Goal: Task Accomplishment & Management: Complete application form

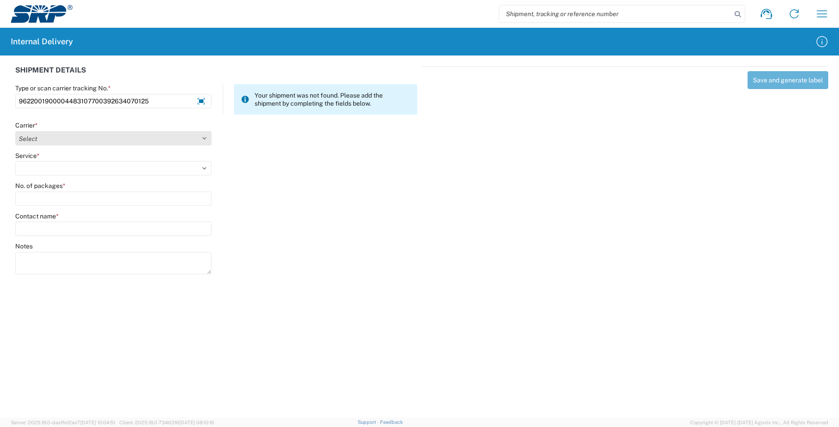
type input "9622001900004483107700392634070125"
click at [201, 136] on select "Select Amazon Logistics ATI Trucking BC Dimerco Logistics Empire Southwest FedE…" at bounding box center [113, 138] width 196 height 14
select select "5"
click at [15, 131] on select "Select Amazon Logistics ATI Trucking BC Dimerco Logistics Empire Southwest FedE…" at bounding box center [113, 138] width 196 height 14
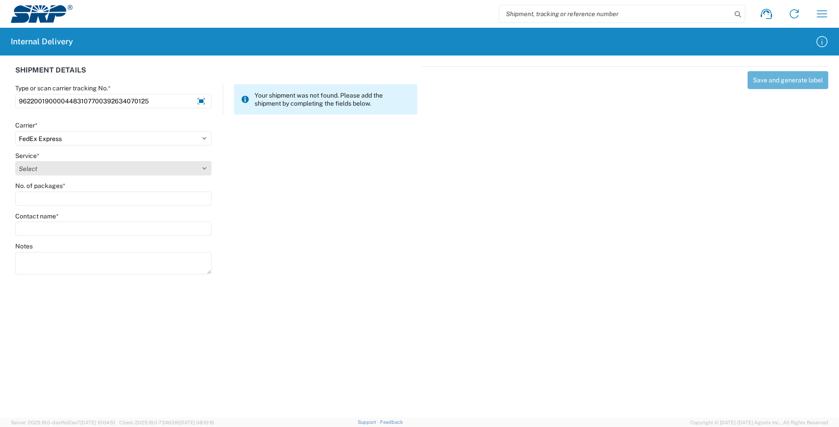
click at [204, 169] on select "Select 1Day Freight 2Day 2Day AM 2Day AM One Rate 2Day Freight 2Day One Rate 3 …" at bounding box center [113, 168] width 196 height 14
select select "12"
click at [15, 161] on select "Select 1Day Freight 2Day 2Day AM 2Day AM One Rate 2Day Freight 2Day One Rate 3 …" at bounding box center [113, 168] width 196 height 14
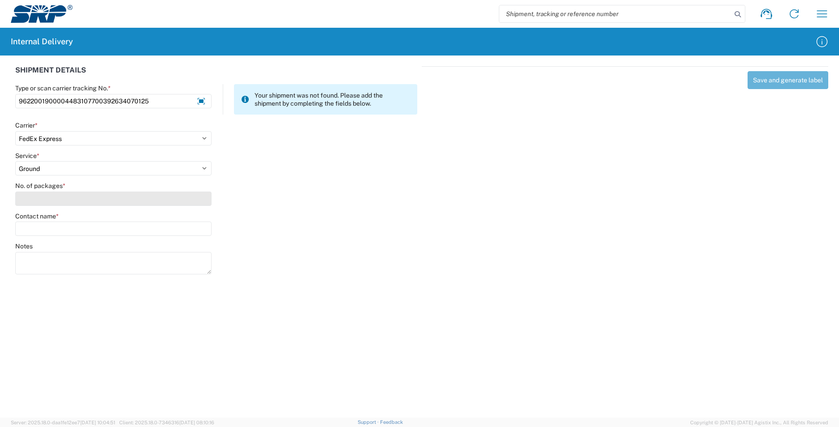
click at [90, 200] on input "No. of packages *" at bounding box center [113, 199] width 196 height 14
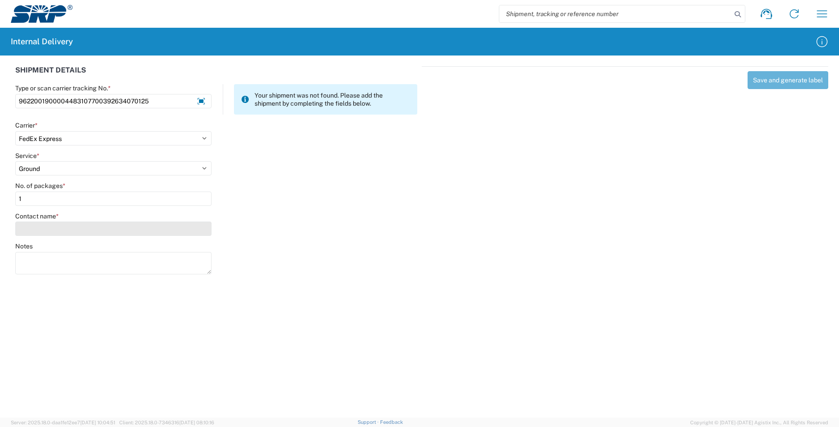
type input "1"
click at [86, 227] on input "Contact name *" at bounding box center [113, 229] width 196 height 14
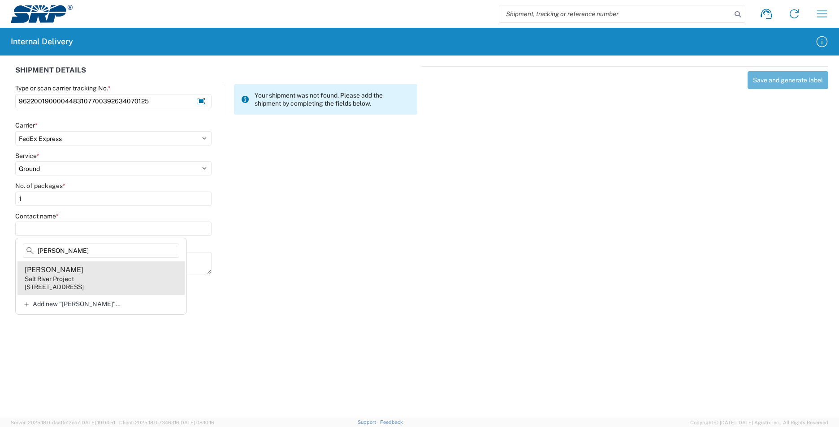
type input "[PERSON_NAME]"
click at [98, 280] on agx-address-suggestion-item "[PERSON_NAME] Salt River Project [STREET_ADDRESS]" at bounding box center [100, 278] width 167 height 33
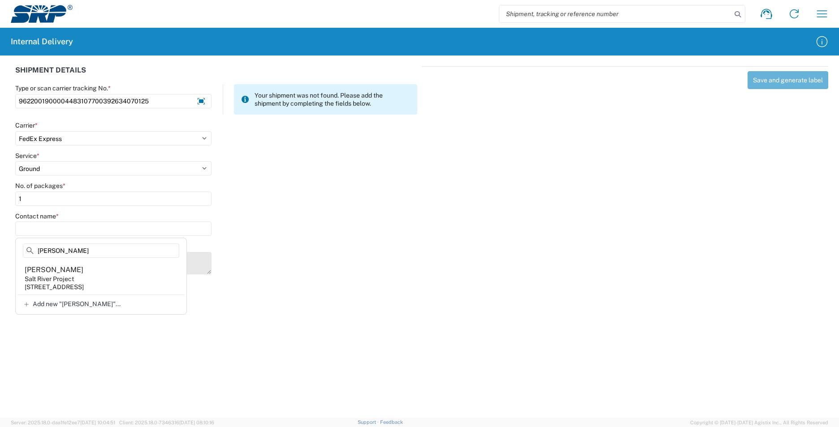
type input "[PERSON_NAME]"
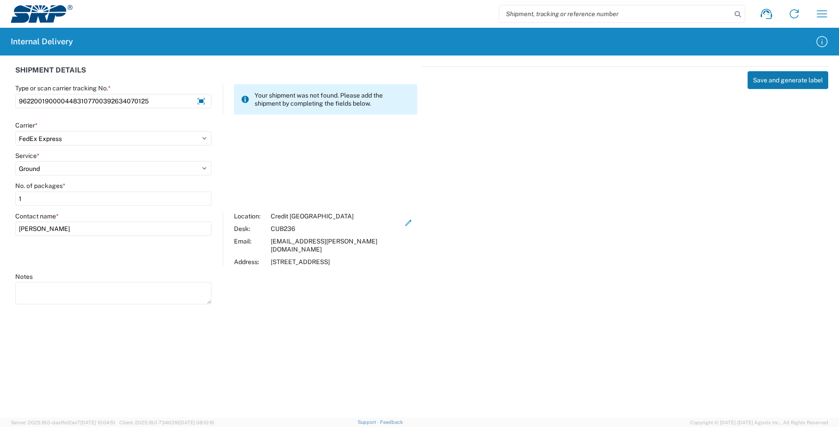
click at [762, 82] on button "Save and generate label" at bounding box center [787, 80] width 81 height 18
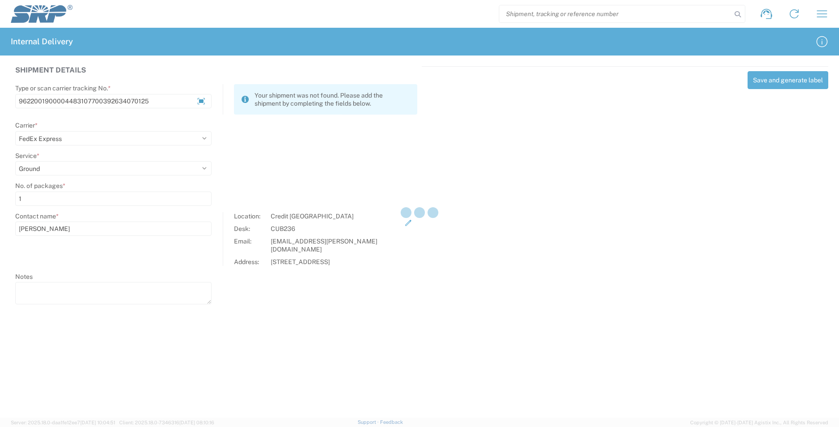
select select
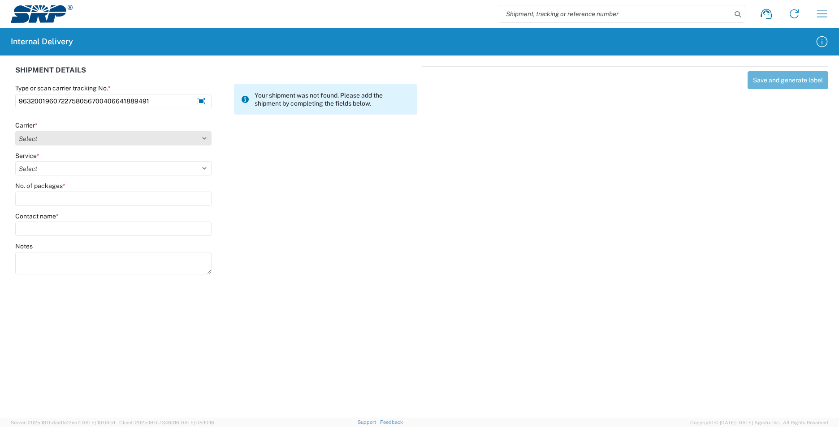
type input "9632001960722758056700406641889491"
click at [208, 137] on select "Select Amazon Logistics ATI Trucking BC Dimerco Logistics Empire Southwest FedE…" at bounding box center [113, 138] width 196 height 14
select select "5"
click at [15, 131] on select "Select Amazon Logistics ATI Trucking BC Dimerco Logistics Empire Southwest FedE…" at bounding box center [113, 138] width 196 height 14
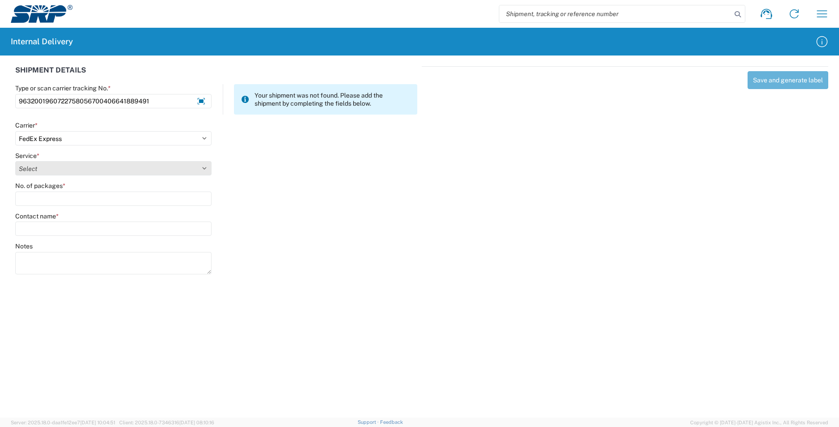
click at [203, 167] on select "Select 1Day Freight 2Day 2Day AM 2Day AM One Rate 2Day Freight 2Day One Rate 3 …" at bounding box center [113, 168] width 196 height 14
select select "12"
click at [15, 161] on select "Select 1Day Freight 2Day 2Day AM 2Day AM One Rate 2Day Freight 2Day One Rate 3 …" at bounding box center [113, 168] width 196 height 14
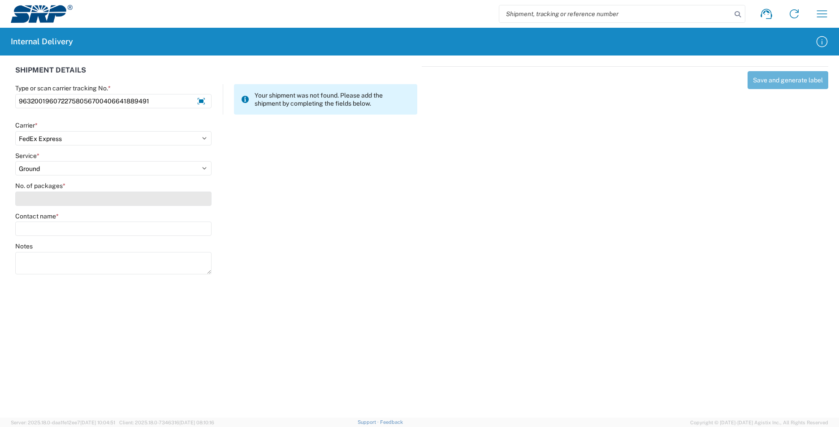
click at [68, 195] on input "No. of packages *" at bounding box center [113, 199] width 196 height 14
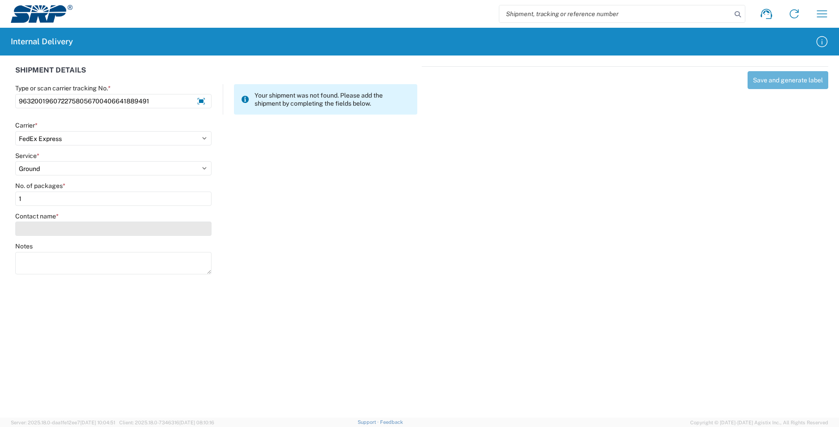
type input "1"
click at [62, 227] on input "Contact name *" at bounding box center [113, 229] width 196 height 14
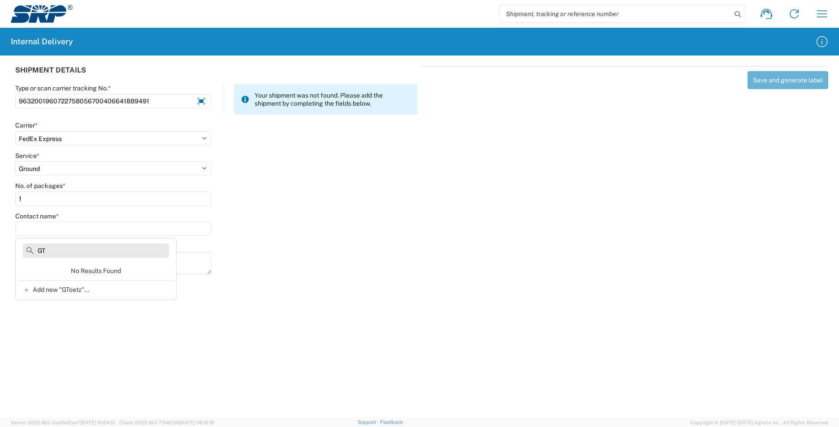
type input "G"
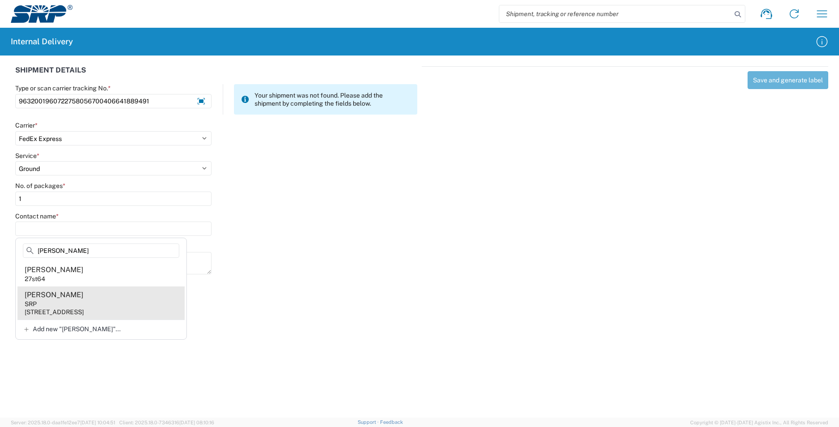
type input "[PERSON_NAME]"
click at [84, 310] on div "[STREET_ADDRESS]" at bounding box center [54, 312] width 59 height 8
type input "[PERSON_NAME]"
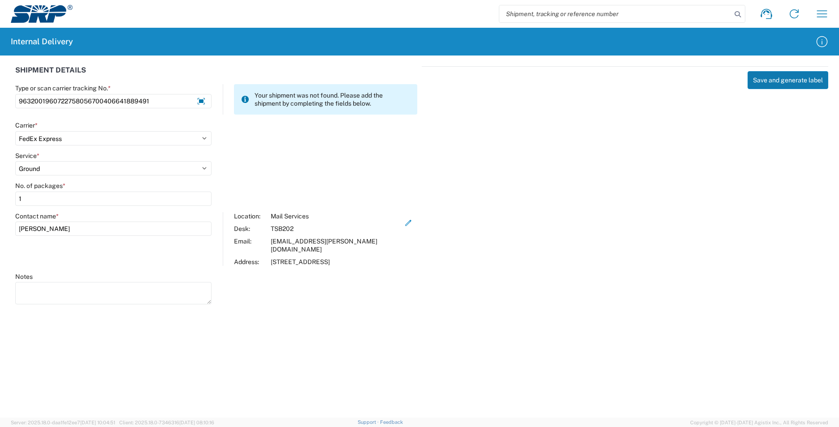
click at [765, 80] on button "Save and generate label" at bounding box center [787, 80] width 81 height 18
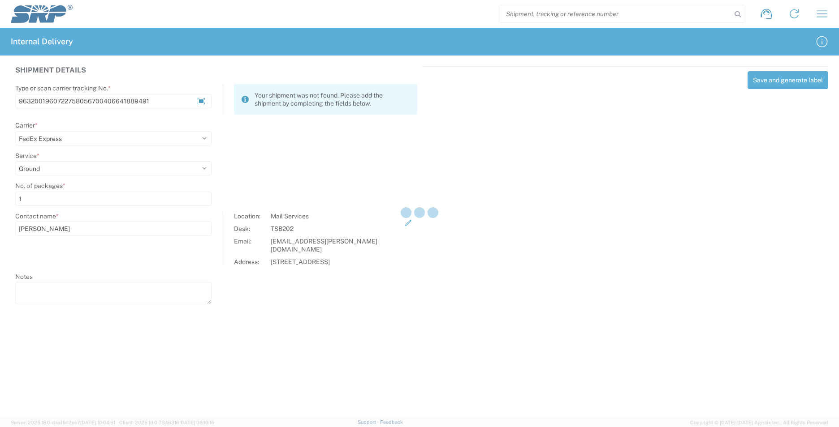
select select
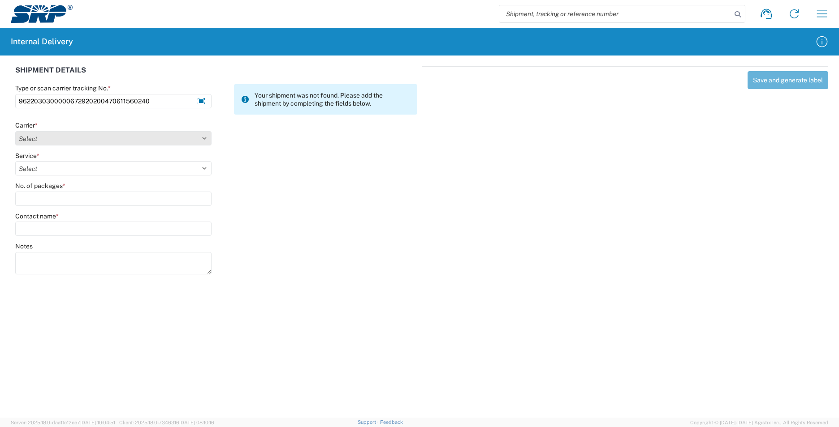
type input "9622030300000672920200470611560240"
click at [206, 139] on select "Select Amazon Logistics ATI Trucking BC Dimerco Logistics Empire Southwest FedE…" at bounding box center [113, 138] width 196 height 14
select select "5"
click at [15, 131] on select "Select Amazon Logistics ATI Trucking BC Dimerco Logistics Empire Southwest FedE…" at bounding box center [113, 138] width 196 height 14
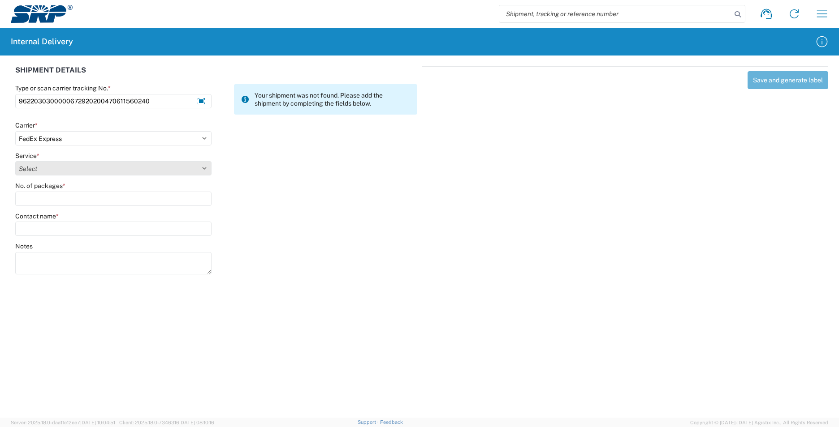
click at [203, 166] on select "Select 1Day Freight 2Day 2Day AM 2Day AM One Rate 2Day Freight 2Day One Rate 3 …" at bounding box center [113, 168] width 196 height 14
select select "12"
click at [15, 161] on select "Select 1Day Freight 2Day 2Day AM 2Day AM One Rate 2Day Freight 2Day One Rate 3 …" at bounding box center [113, 168] width 196 height 14
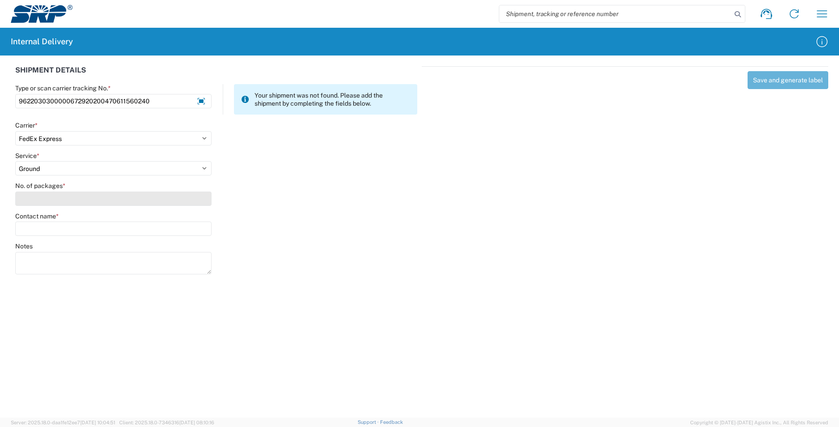
click at [82, 201] on input "No. of packages *" at bounding box center [113, 199] width 196 height 14
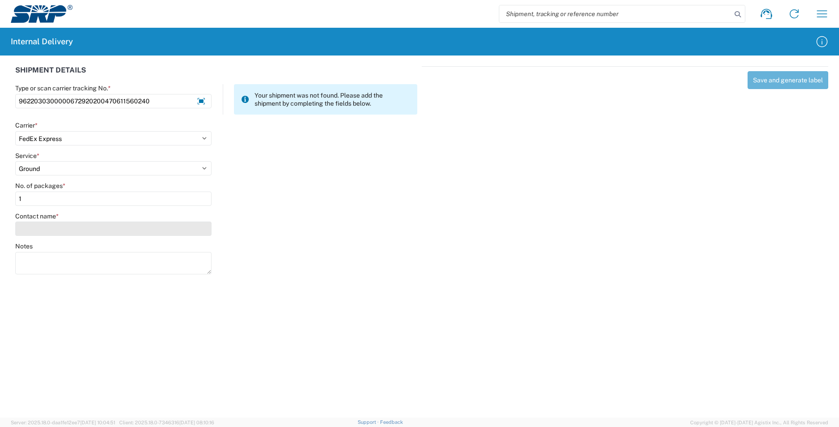
type input "1"
click at [77, 225] on input "Contact name *" at bounding box center [113, 229] width 196 height 14
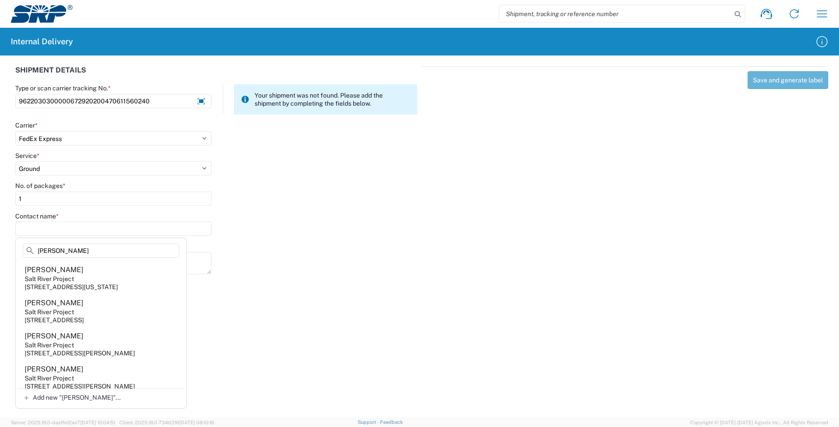
type input "[PERSON_NAME]"
click at [89, 372] on agx-address-suggestion-item "[PERSON_NAME] Salt River Project [STREET_ADDRESS][PERSON_NAME]" at bounding box center [100, 377] width 167 height 33
type input "[PERSON_NAME]"
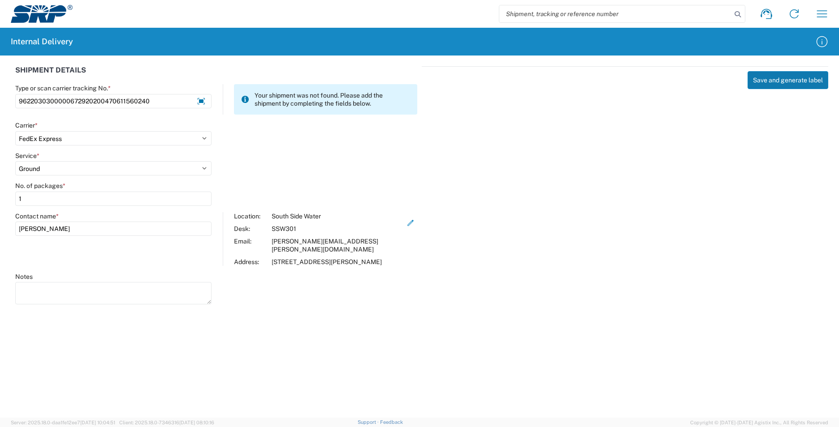
click at [768, 73] on button "Save and generate label" at bounding box center [787, 80] width 81 height 18
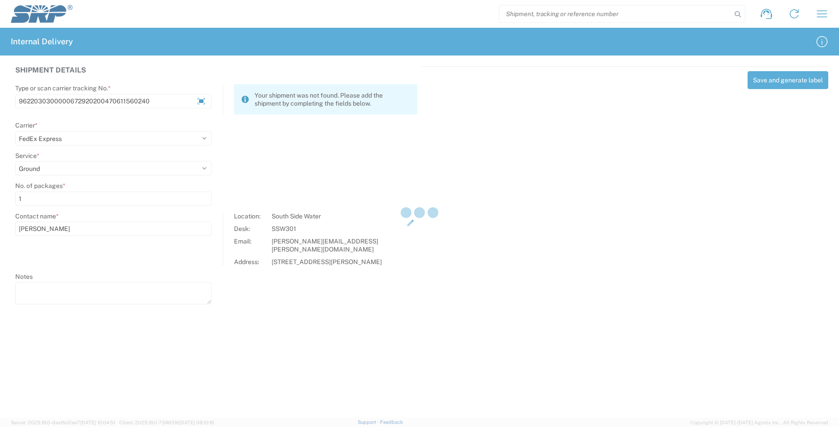
select select
